Goal: Check status: Check status

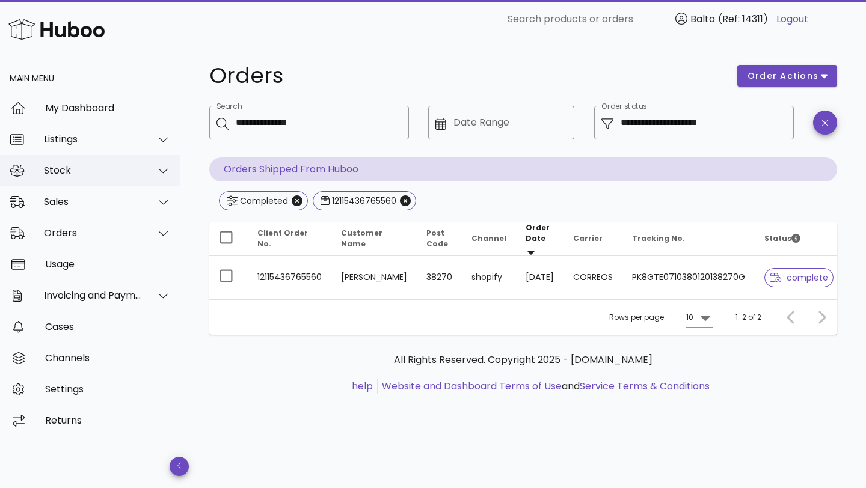
click at [82, 178] on div "Stock" at bounding box center [90, 170] width 180 height 31
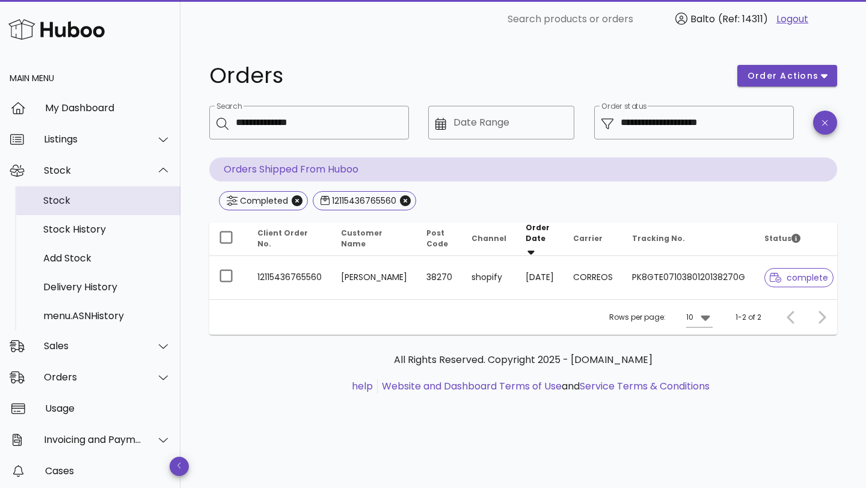
click at [82, 207] on div "Stock" at bounding box center [106, 201] width 127 height 26
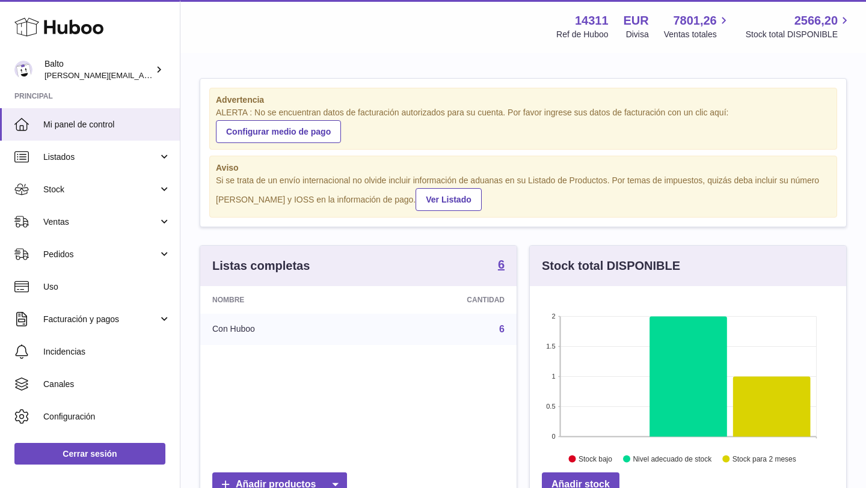
scroll to position [188, 316]
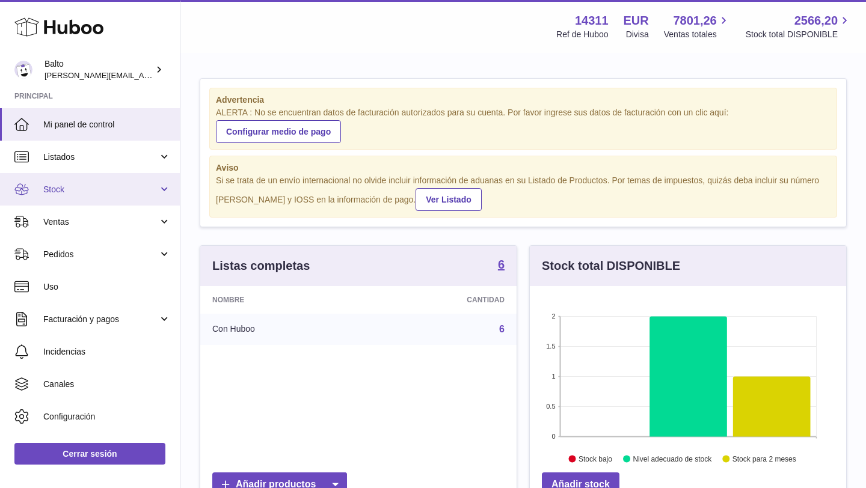
click at [77, 196] on link "Stock" at bounding box center [90, 189] width 180 height 32
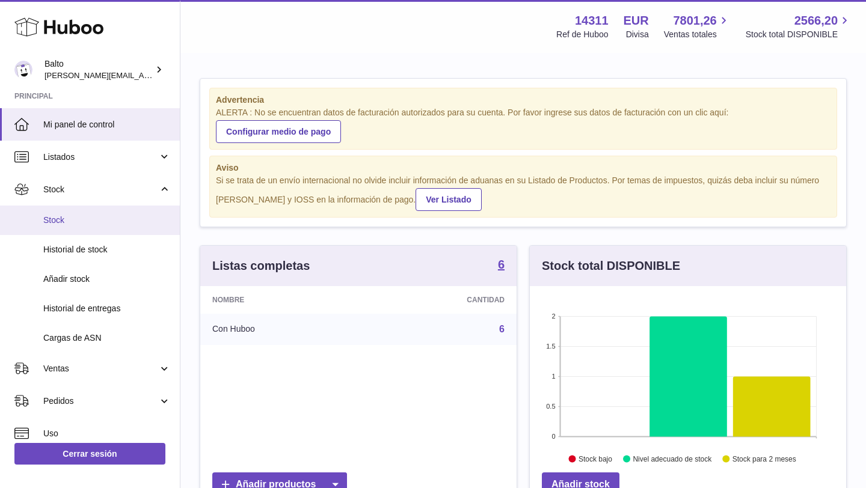
click at [79, 225] on span "Stock" at bounding box center [106, 220] width 127 height 11
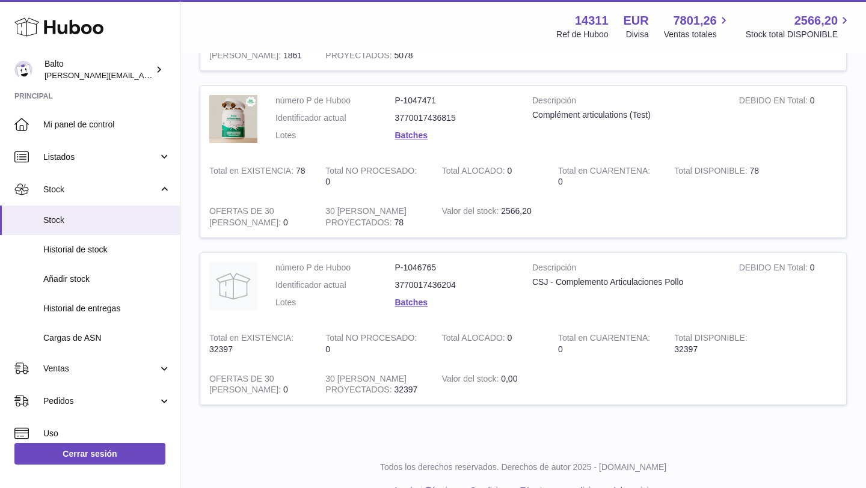
scroll to position [637, 0]
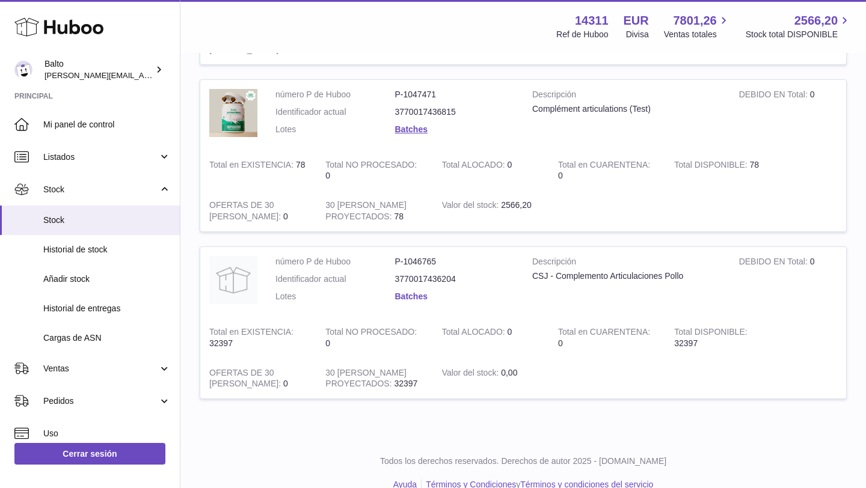
click at [423, 299] on link "Batches" at bounding box center [411, 297] width 32 height 10
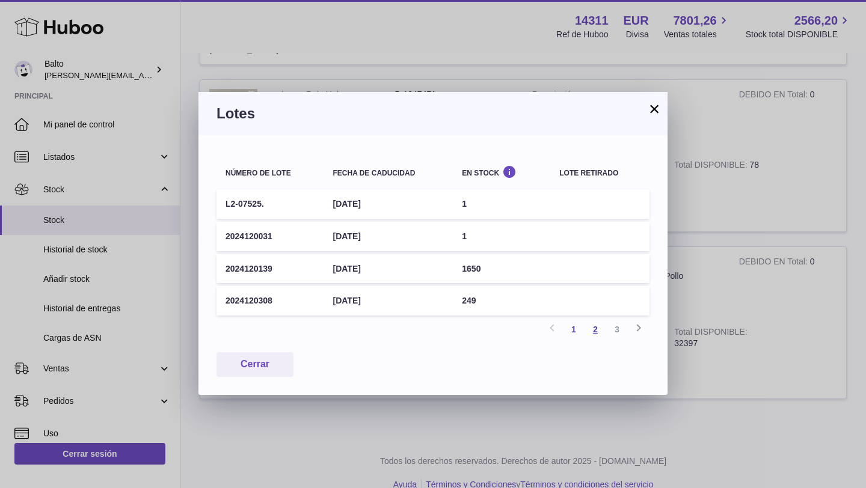
click at [591, 332] on link "2" at bounding box center [595, 330] width 22 height 22
click at [621, 335] on link "3" at bounding box center [617, 330] width 22 height 22
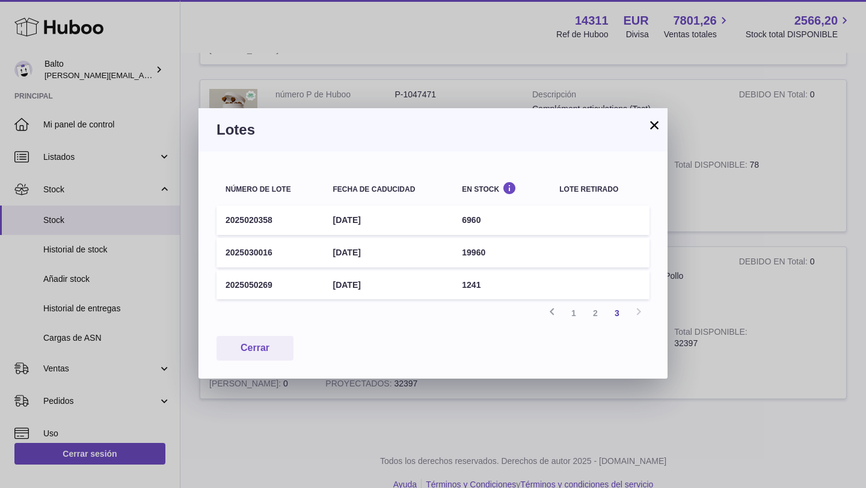
click at [647, 122] on button "×" at bounding box center [654, 125] width 14 height 14
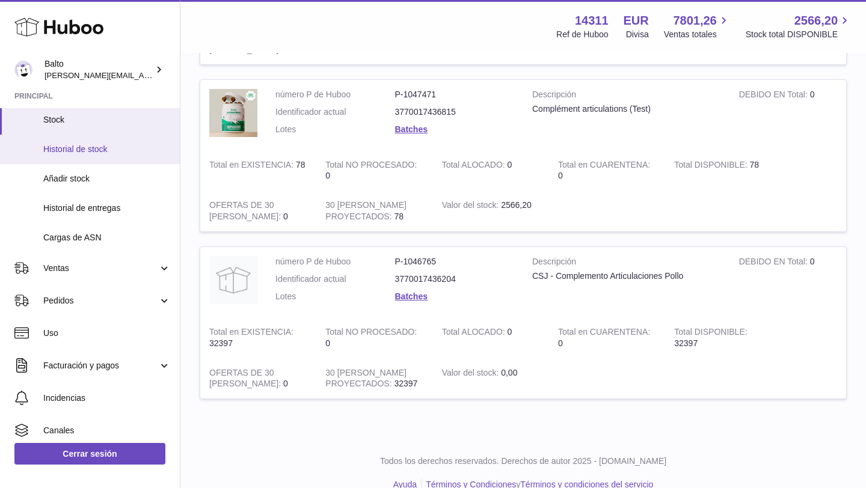
scroll to position [129, 0]
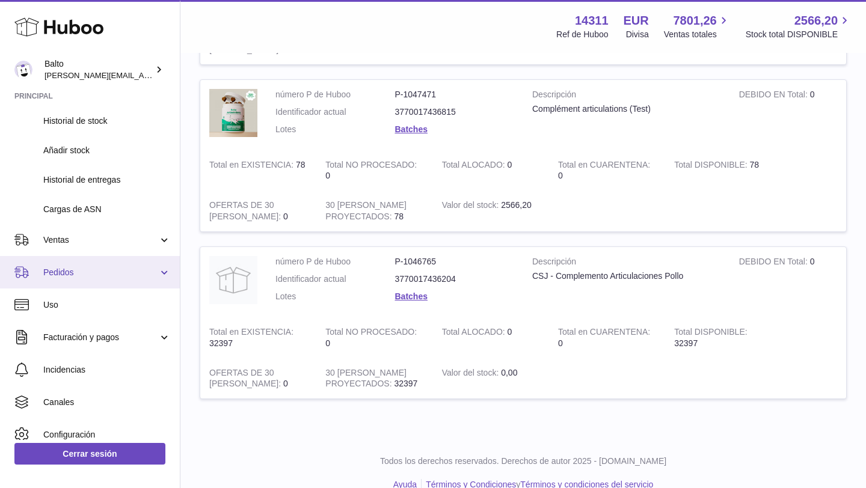
click at [127, 268] on span "Pedidos" at bounding box center [100, 272] width 115 height 11
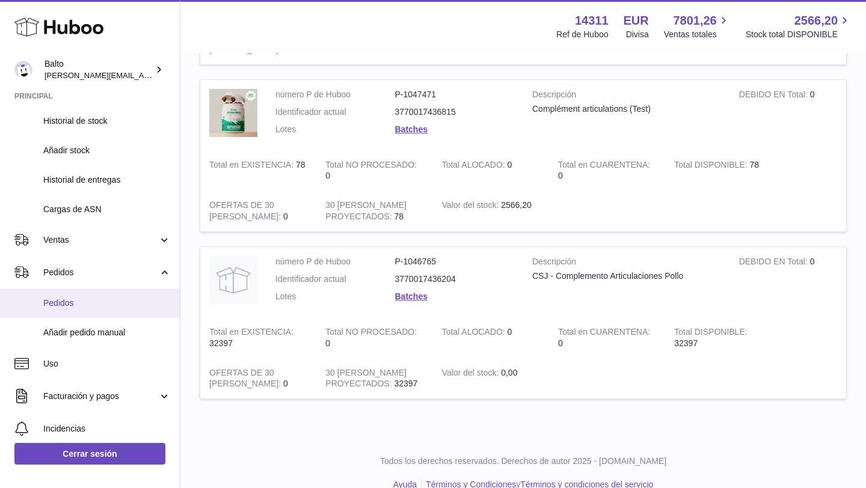
click at [96, 309] on span "Pedidos" at bounding box center [106, 303] width 127 height 11
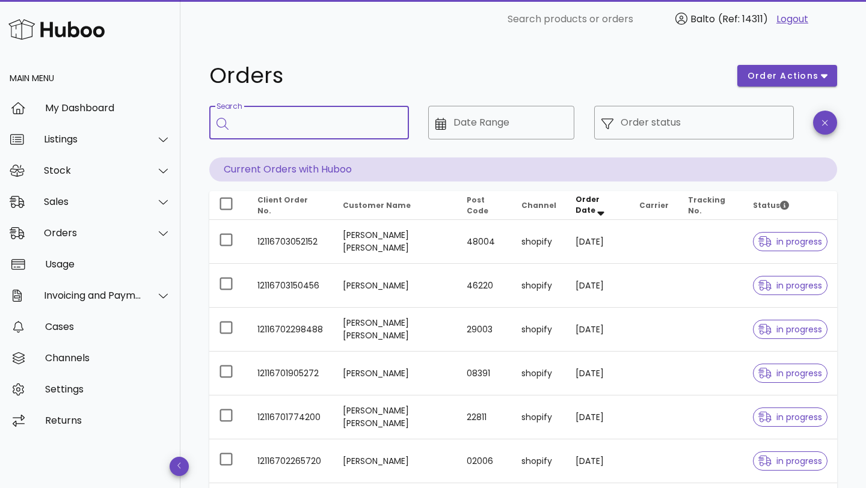
click at [320, 127] on input "Search" at bounding box center [318, 122] width 164 height 19
click at [321, 120] on input "******" at bounding box center [310, 122] width 149 height 19
type input "******"
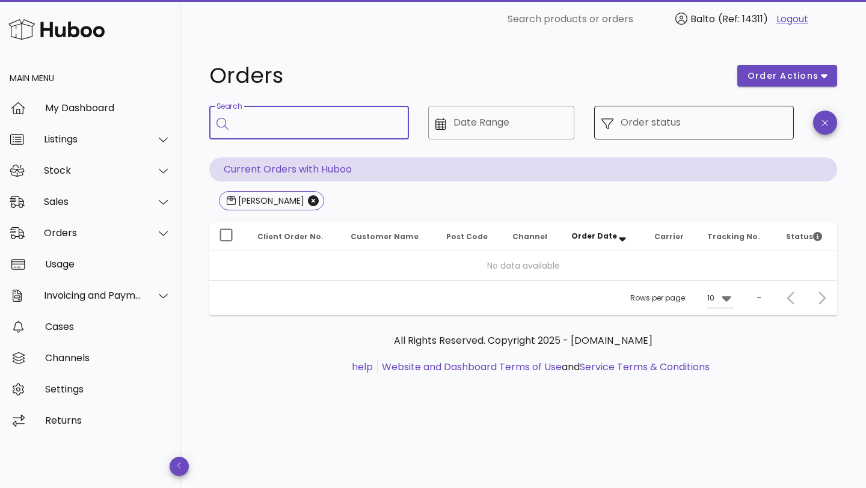
click at [697, 136] on div "Order status" at bounding box center [703, 123] width 166 height 34
click at [607, 123] on icon at bounding box center [607, 124] width 12 height 12
click at [760, 121] on input "Order status" at bounding box center [703, 122] width 166 height 19
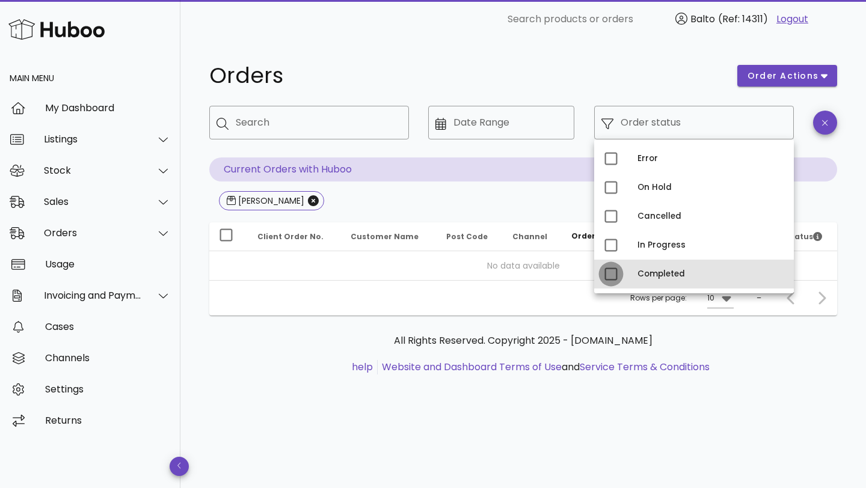
click at [613, 269] on div at bounding box center [611, 274] width 20 height 20
type input "**********"
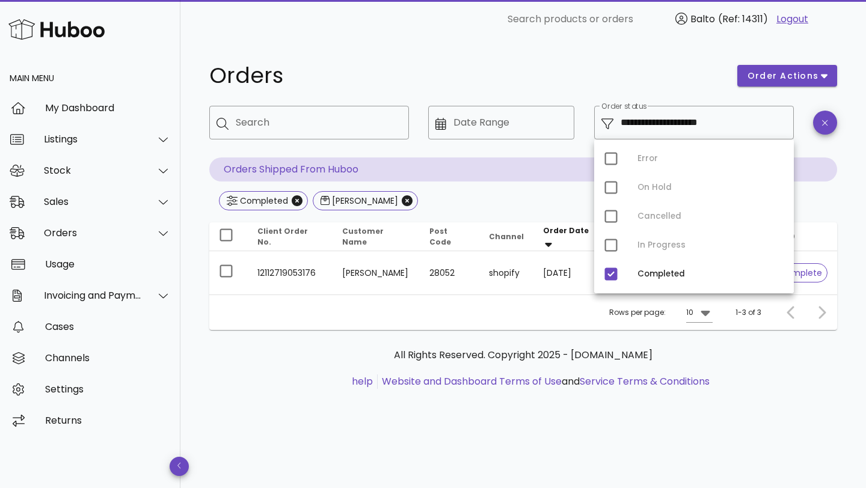
click at [810, 148] on div at bounding box center [825, 132] width 38 height 66
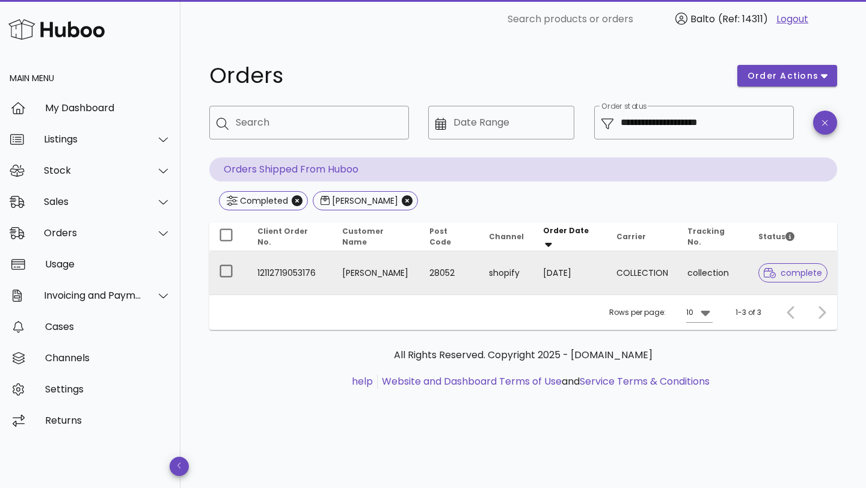
click at [420, 269] on td "Olivia Domínguez Muñoz" at bounding box center [375, 272] width 87 height 43
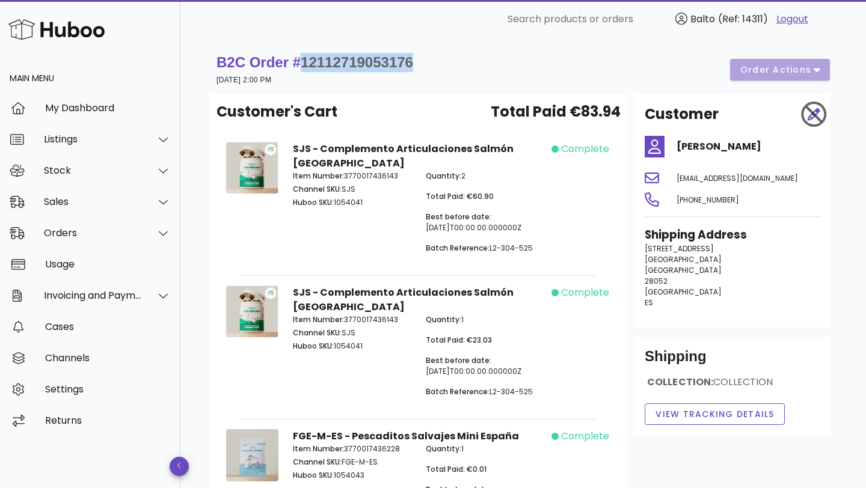
drag, startPoint x: 417, startPoint y: 60, endPoint x: 305, endPoint y: 61, distance: 112.4
click at [305, 61] on div "B2C Order # 12112719053176 29 September 2025 at 2:00 PM order actions" at bounding box center [522, 70] width 613 height 34
copy span "12112719053176"
click at [726, 417] on span "View Tracking details" at bounding box center [715, 414] width 120 height 13
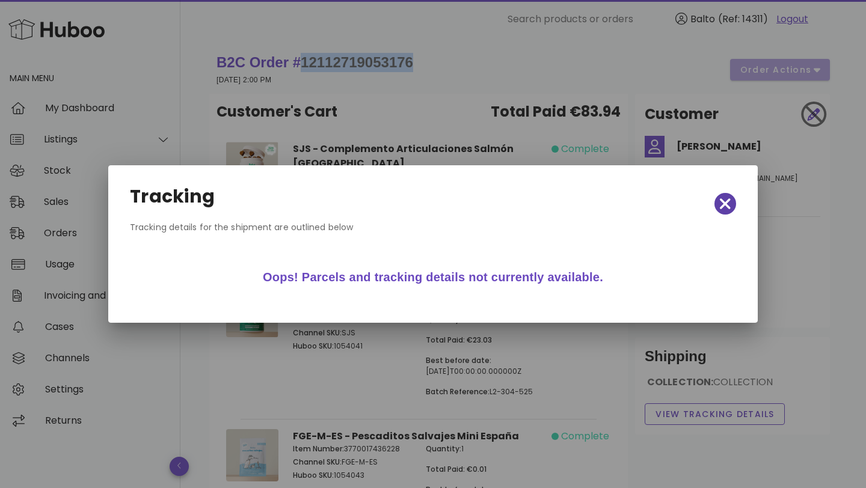
click at [729, 207] on icon "button" at bounding box center [725, 203] width 11 height 11
